Goal: Information Seeking & Learning: Learn about a topic

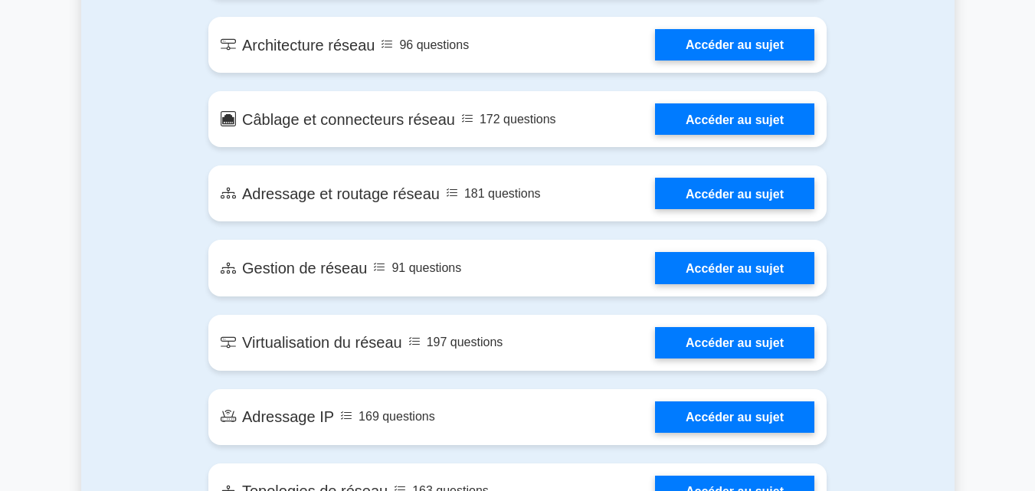
scroll to position [1715, 0]
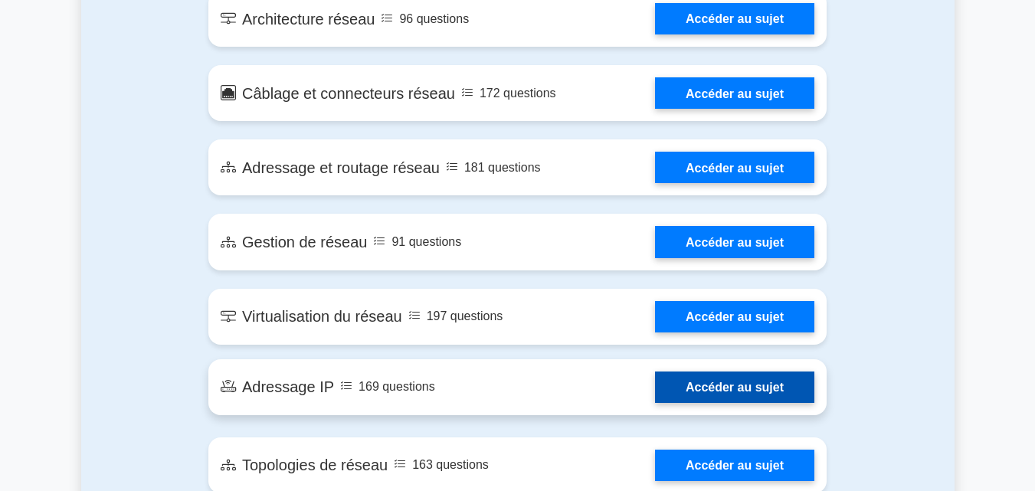
click at [693, 385] on link "Accéder au sujet" at bounding box center [734, 386] width 159 height 31
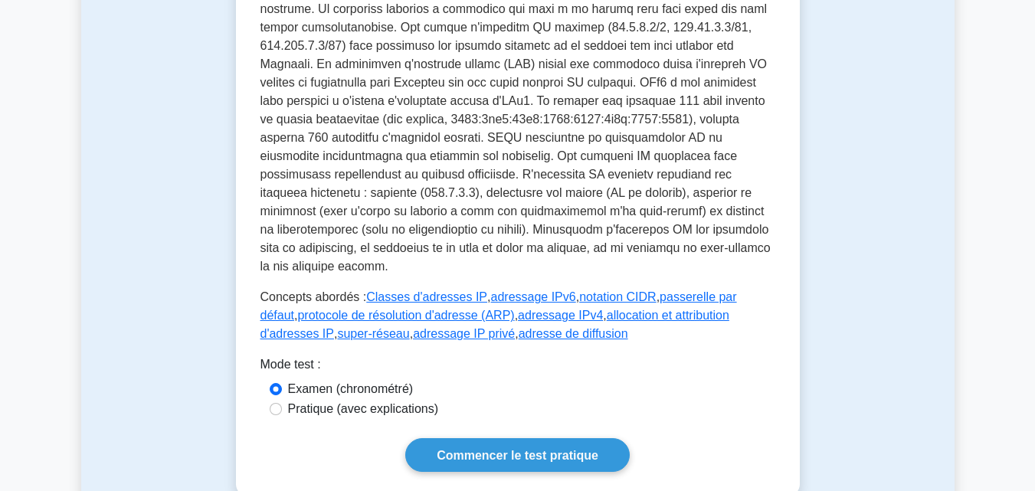
scroll to position [582, 0]
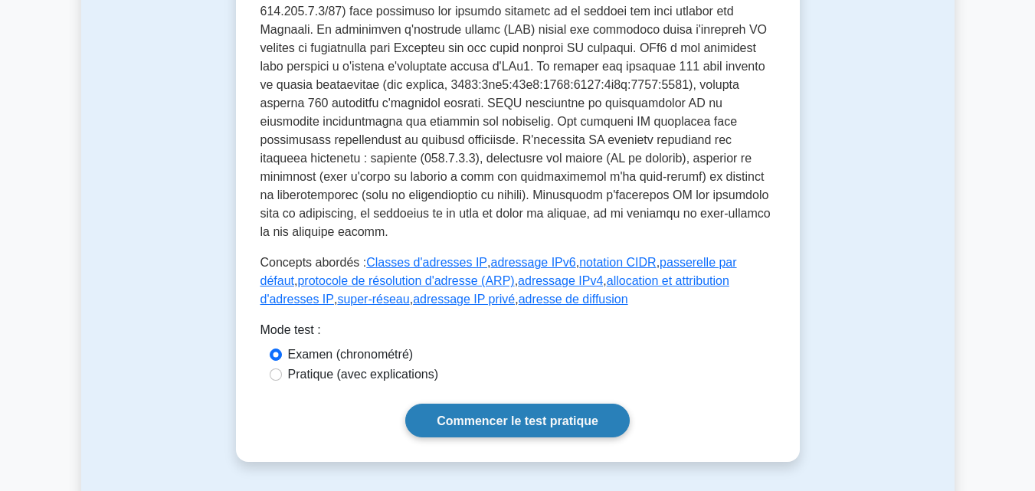
click at [529, 404] on link "Commencer le test pratique" at bounding box center [517, 420] width 224 height 33
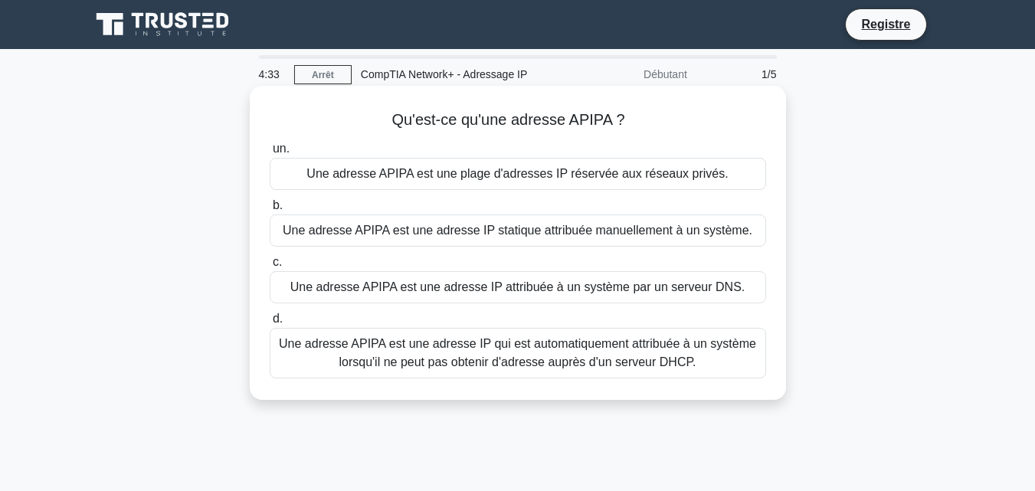
click at [563, 358] on font "Une adresse APIPA est une adresse IP qui est automatiquement attribuée à un sys…" at bounding box center [517, 352] width 477 height 31
click at [270, 324] on input "d. Une adresse APIPA est une adresse IP qui est automatiquement attribuée à un …" at bounding box center [270, 319] width 0 height 10
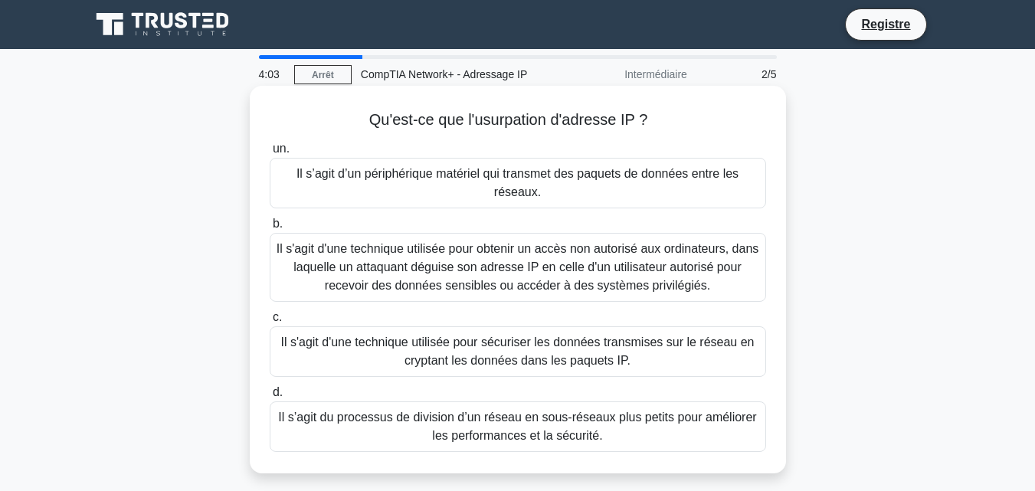
click at [540, 288] on font "Il s'agit d'une technique utilisée pour obtenir un accès non autorisé aux ordin…" at bounding box center [517, 267] width 482 height 50
click at [270, 229] on input "b. Il s'agit d'une technique utilisée pour obtenir un accès non autorisé aux or…" at bounding box center [270, 224] width 0 height 10
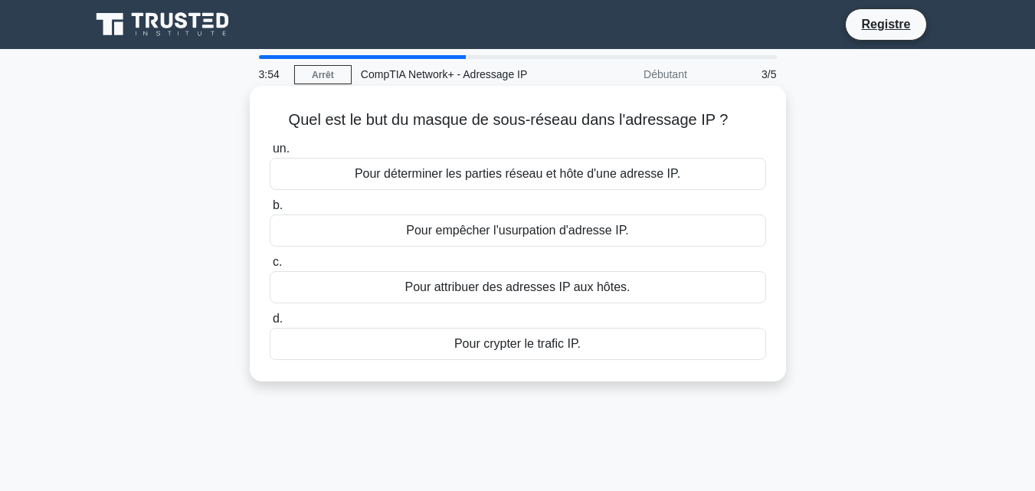
click at [526, 172] on font "Pour déterminer les parties réseau et hôte d'une adresse IP." at bounding box center [517, 173] width 325 height 13
click at [270, 154] on input "un. Pour déterminer les parties réseau et hôte d'une adresse IP." at bounding box center [270, 149] width 0 height 10
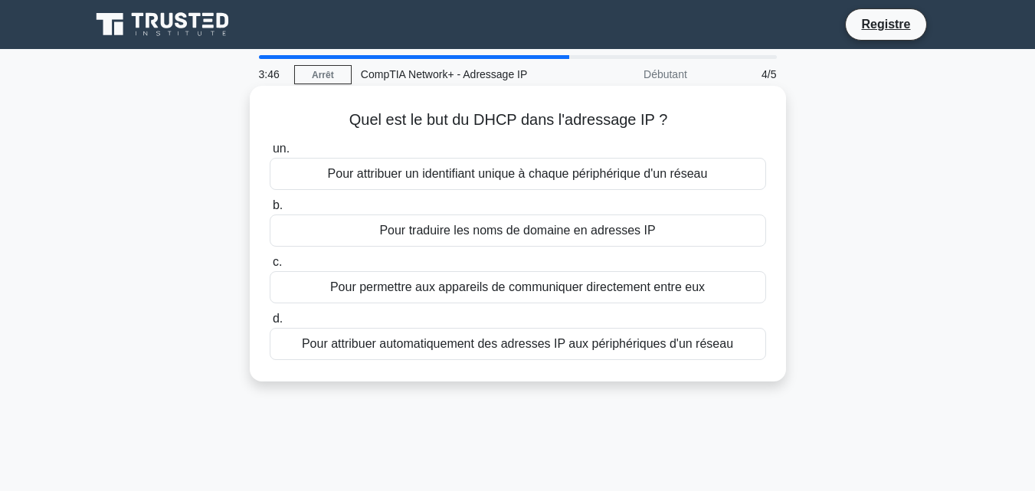
click at [534, 350] on font "Pour attribuer automatiquement des adresses IP aux périphériques d'un réseau" at bounding box center [517, 343] width 431 height 13
click at [270, 324] on input "d. Pour attribuer automatiquement des adresses IP aux périphériques d'un réseau" at bounding box center [270, 319] width 0 height 10
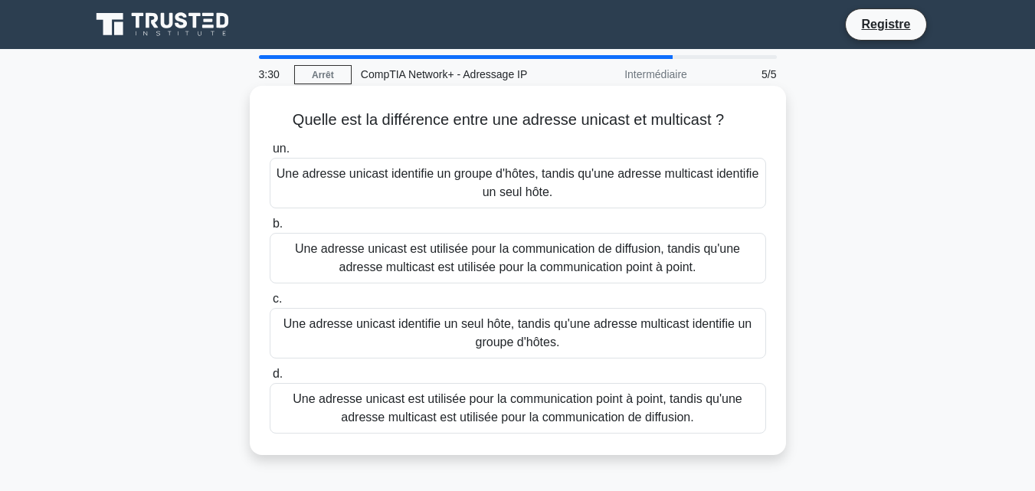
click at [533, 337] on font "Une adresse unicast identifie un seul hôte, tandis qu'une adresse multicast ide…" at bounding box center [517, 332] width 468 height 31
click at [270, 304] on input "c. Une adresse unicast identifie un seul hôte, tandis qu'une adresse multicast …" at bounding box center [270, 299] width 0 height 10
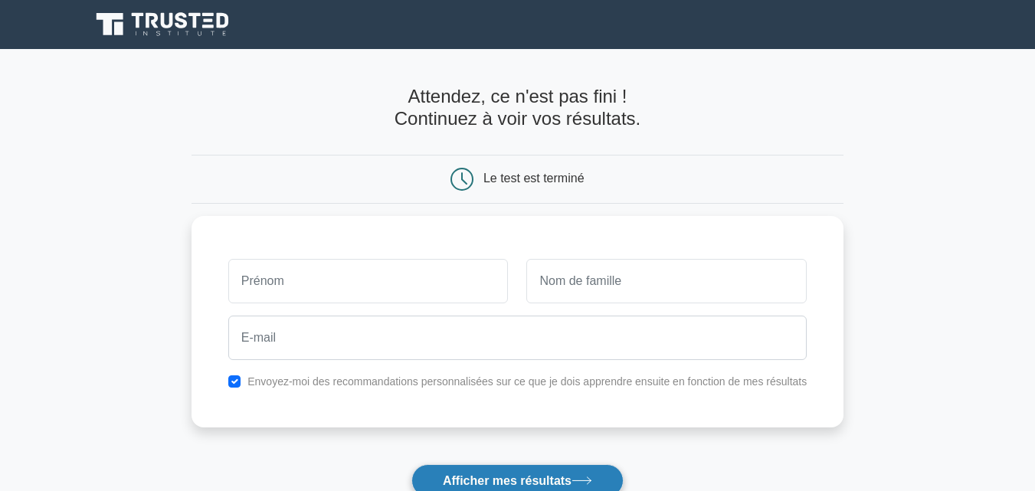
click at [557, 479] on font "Afficher mes résultats" at bounding box center [507, 480] width 129 height 13
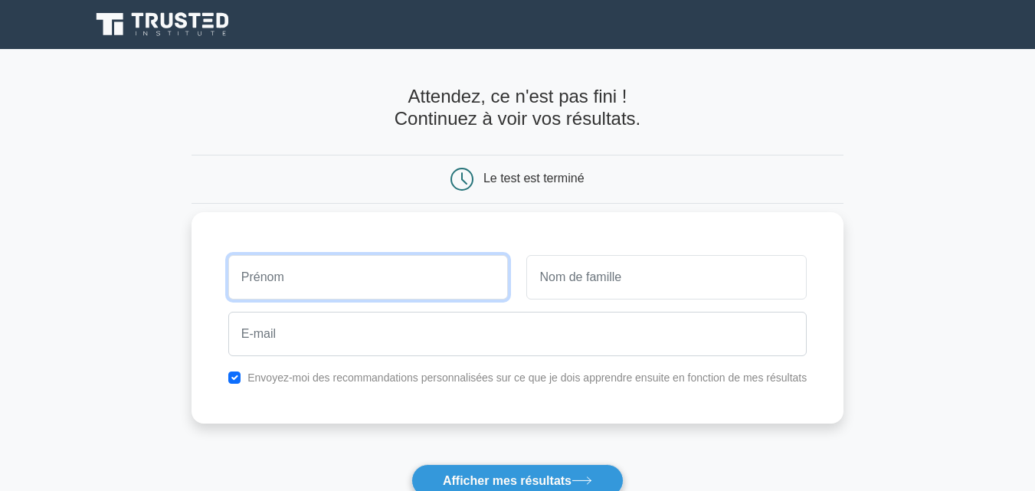
click at [414, 263] on input "text" at bounding box center [368, 277] width 280 height 44
type input "g"
type input "Genial"
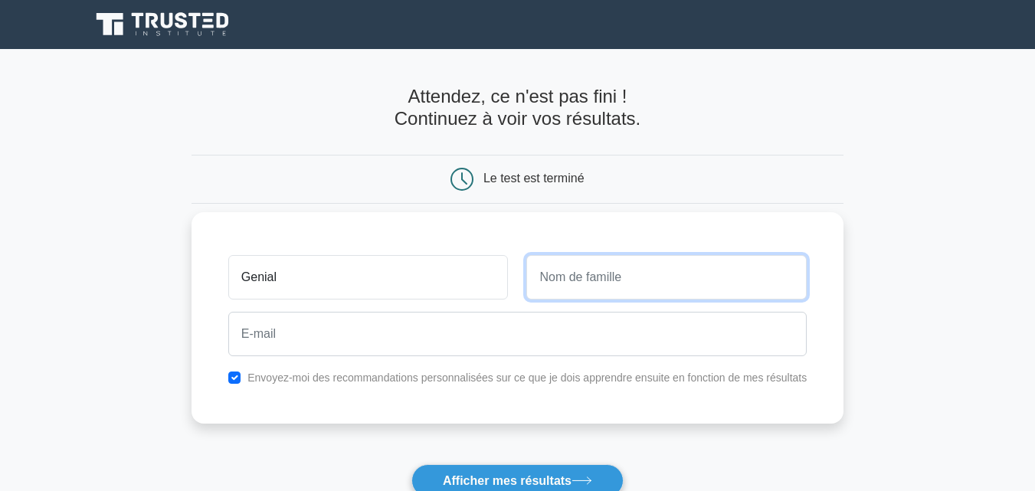
click at [584, 264] on input "text" at bounding box center [666, 277] width 280 height 44
type input "MOUDZEO"
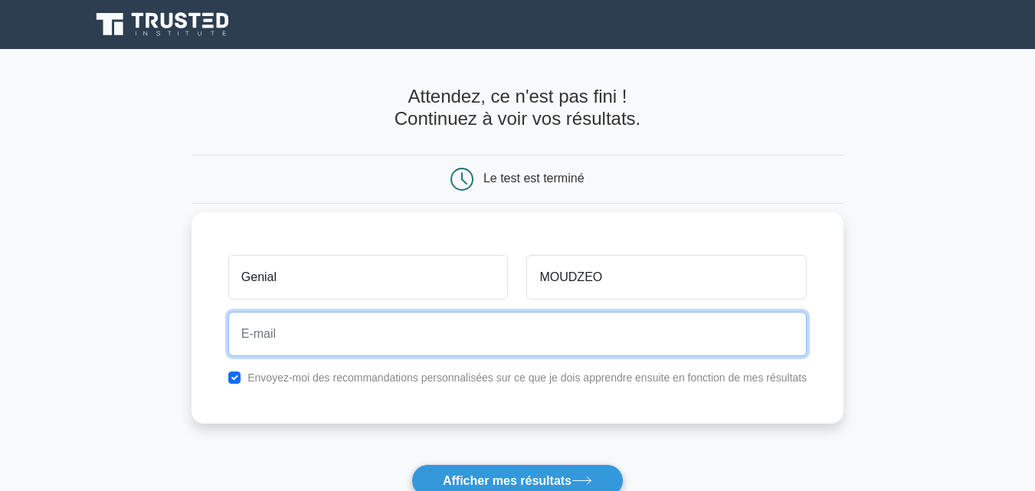
click at [543, 328] on input "email" at bounding box center [517, 334] width 578 height 44
type input "ridvangenial2107@gmail.com"
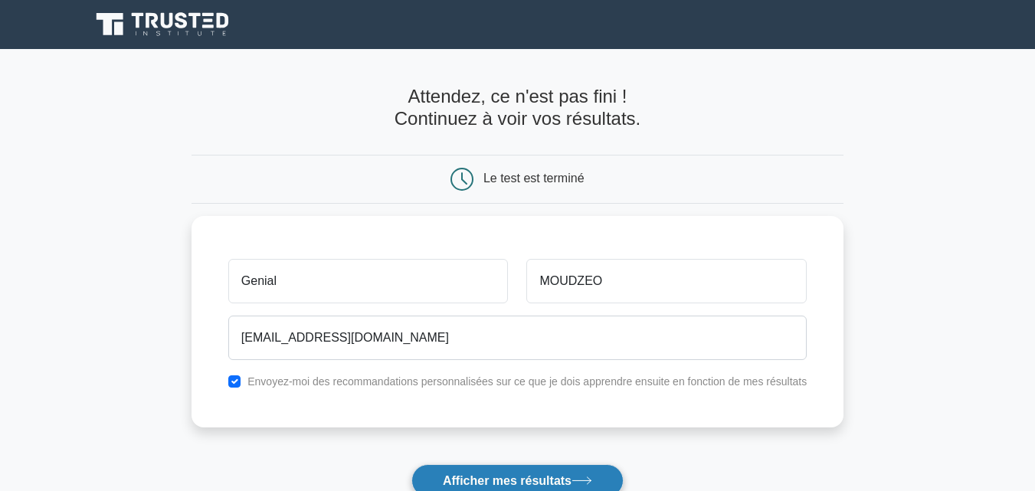
click at [583, 465] on button "Afficher mes résultats" at bounding box center [517, 480] width 212 height 33
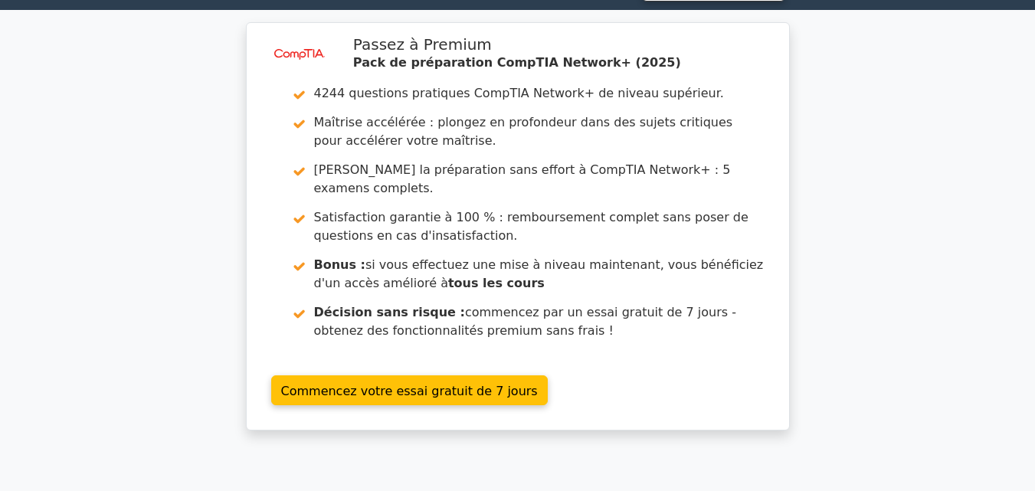
scroll to position [12, 0]
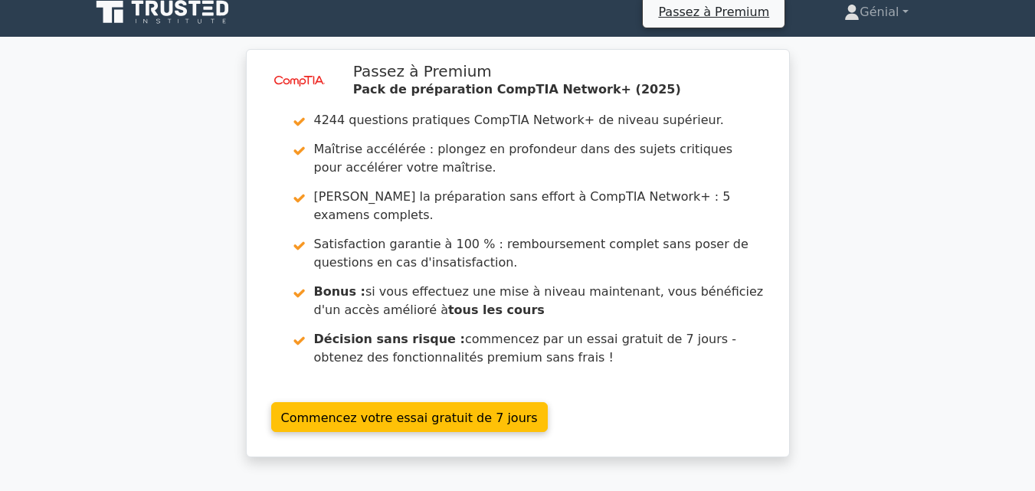
click at [184, 15] on icon at bounding box center [181, 8] width 12 height 16
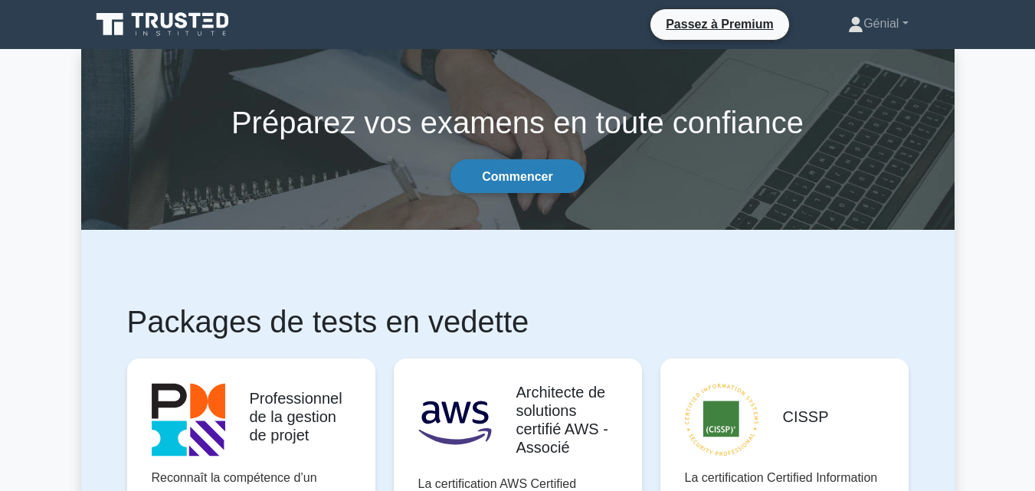
click at [538, 170] on font "Commencer" at bounding box center [517, 176] width 70 height 13
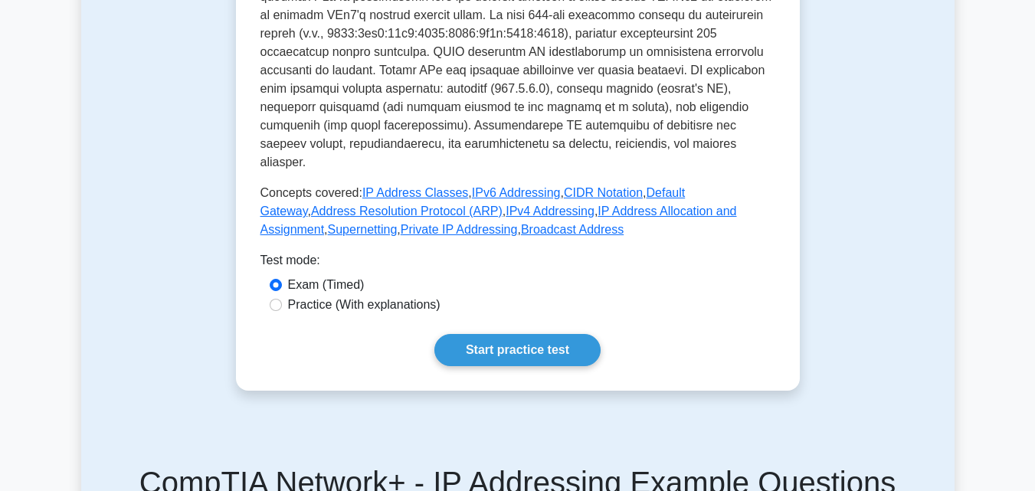
scroll to position [582, 0]
